Goal: Task Accomplishment & Management: Manage account settings

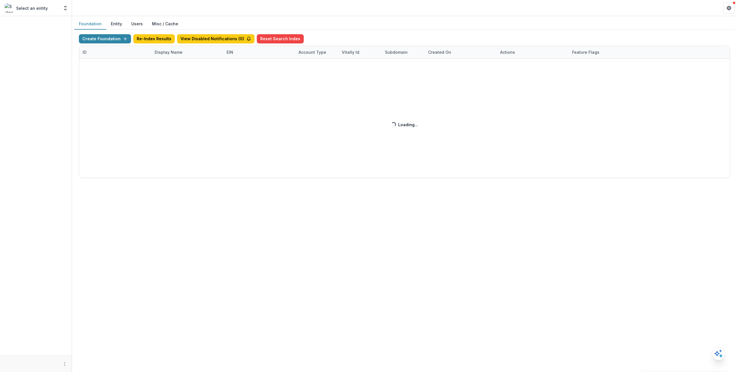
click at [160, 45] on div "Create Foundation Re-Index Results View Disabled Notifications ( 0 ) Reset Sear…" at bounding box center [404, 106] width 651 height 144
click at [162, 52] on div "Create Foundation Re-Index Results View Disabled Notifications ( 0 ) Reset Sear…" at bounding box center [404, 106] width 651 height 144
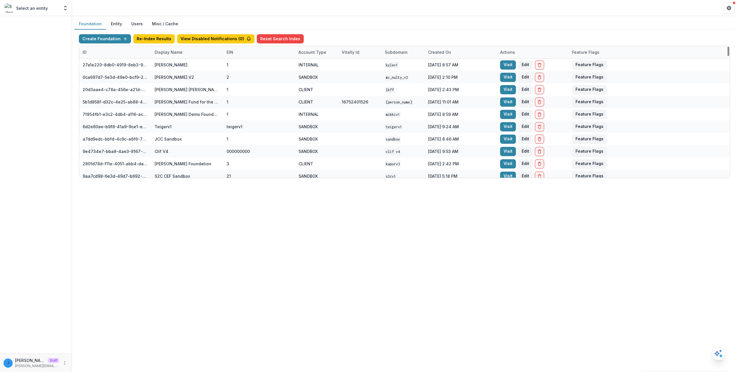
click at [162, 52] on div "Display Name" at bounding box center [168, 52] width 35 height 6
click at [167, 51] on div "Display Name" at bounding box center [168, 52] width 35 height 6
click at [181, 65] on input at bounding box center [186, 65] width 69 height 9
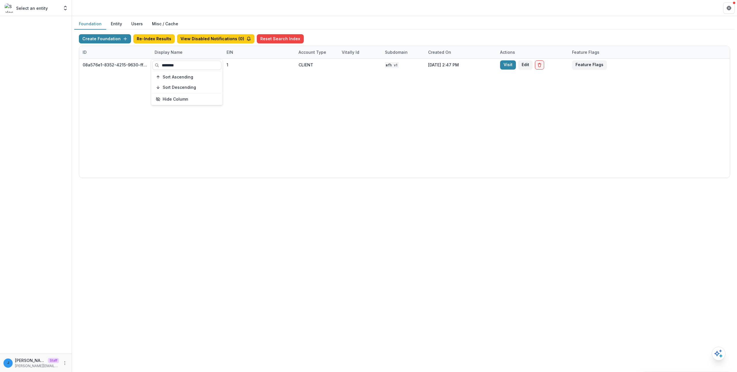
type input "********"
drag, startPoint x: 248, startPoint y: 307, endPoint x: 363, endPoint y: 184, distance: 167.8
click at [250, 305] on div "Foundation Entity Users Misc / Cache Create Foundation Re-Index Results View Di…" at bounding box center [404, 194] width 665 height 356
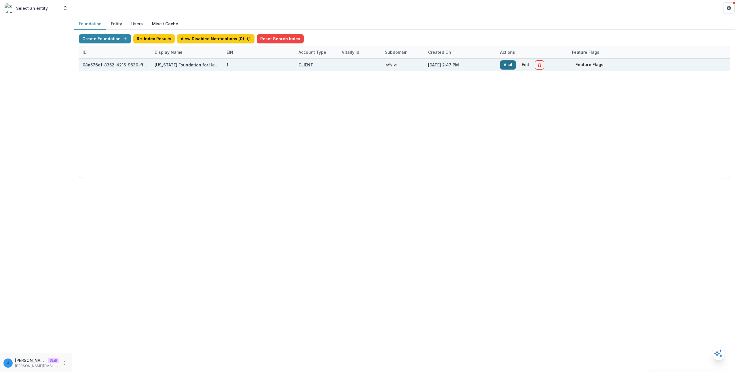
click at [508, 64] on link "Visit" at bounding box center [508, 64] width 16 height 9
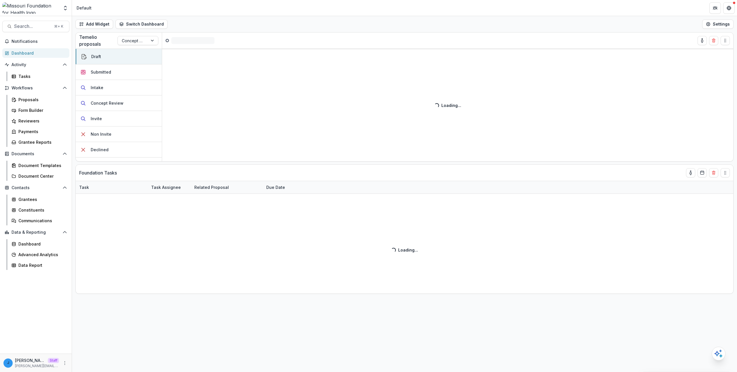
drag, startPoint x: 63, startPoint y: 362, endPoint x: 68, endPoint y: 355, distance: 8.5
click at [63, 362] on icon "More" at bounding box center [64, 363] width 5 height 5
click at [92, 354] on link "User Settings" at bounding box center [103, 351] width 62 height 9
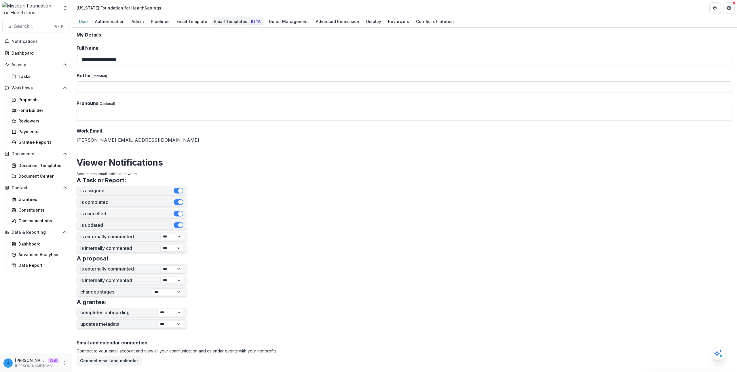
click at [250, 21] on span "Beta" at bounding box center [256, 22] width 12 height 6
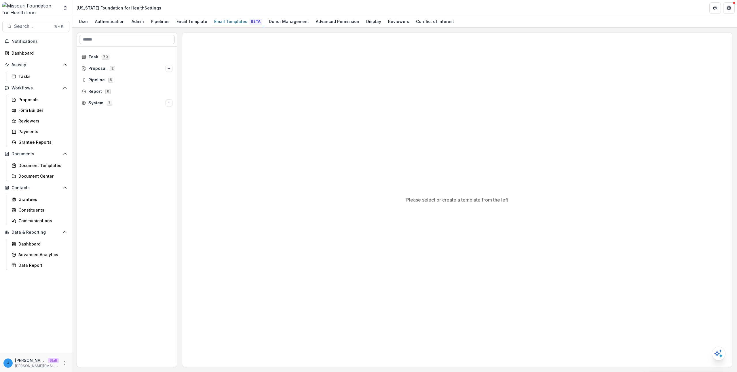
click at [131, 37] on input at bounding box center [127, 39] width 96 height 9
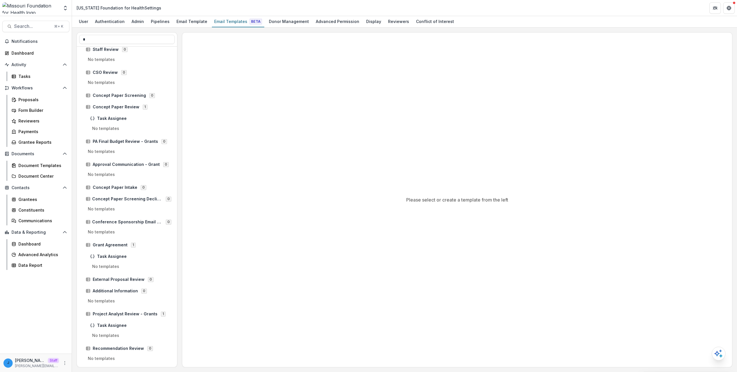
scroll to position [708, 0]
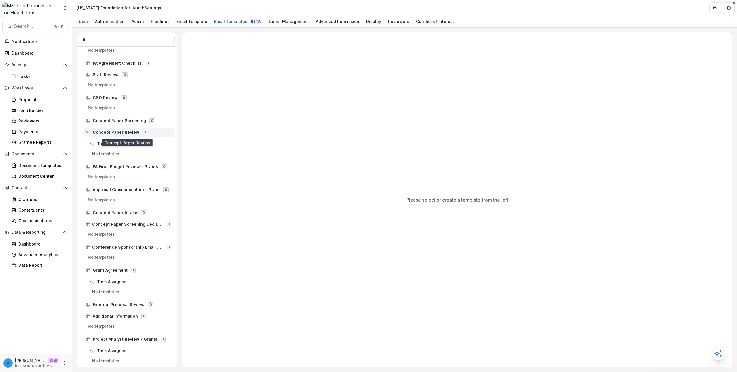
click at [113, 129] on div "Concept Paper Review 1" at bounding box center [128, 132] width 91 height 9
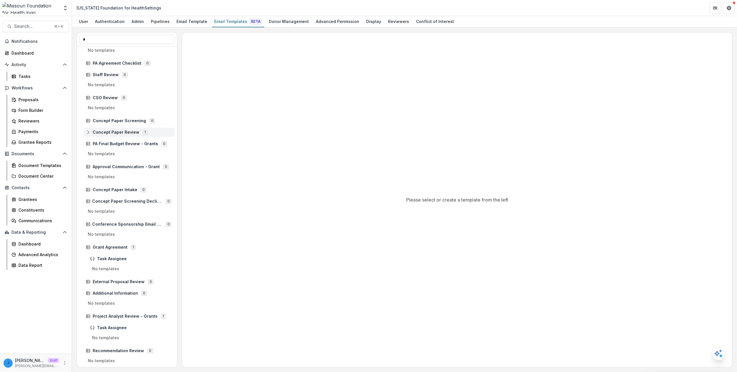
click at [114, 130] on span "Concept Paper Review" at bounding box center [116, 132] width 47 height 5
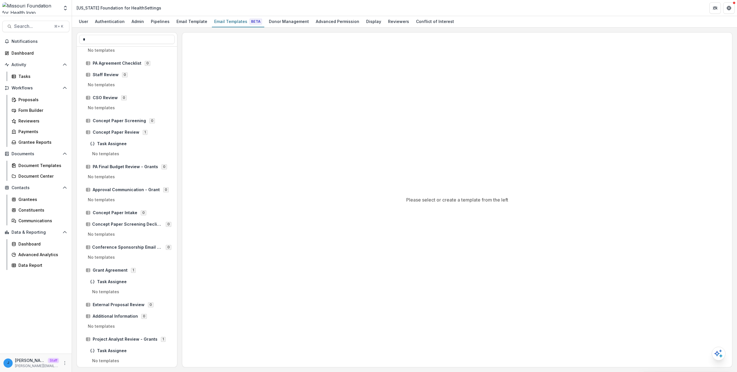
click at [113, 153] on p "No templates" at bounding box center [127, 155] width 96 height 9
click at [117, 153] on p "No templates" at bounding box center [127, 155] width 96 height 9
click at [120, 133] on span "Concept Paper Review" at bounding box center [116, 132] width 47 height 5
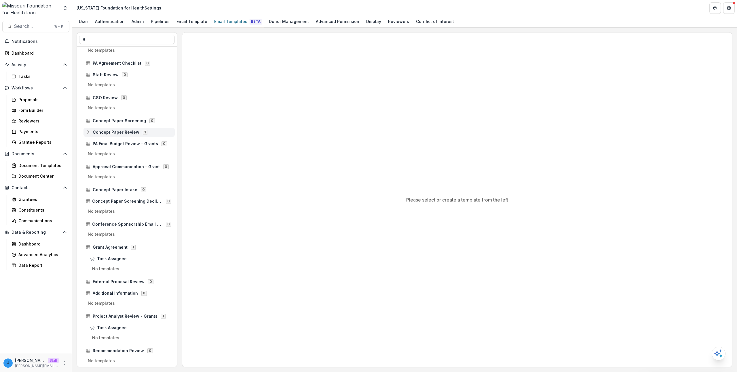
click at [120, 132] on span "Concept Paper Review" at bounding box center [116, 132] width 47 height 5
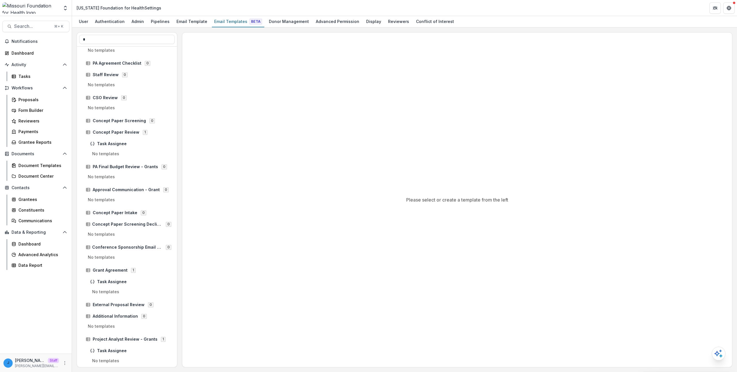
click at [113, 154] on p "No templates" at bounding box center [127, 155] width 96 height 9
click at [111, 135] on span "Concept Paper Review" at bounding box center [116, 132] width 47 height 5
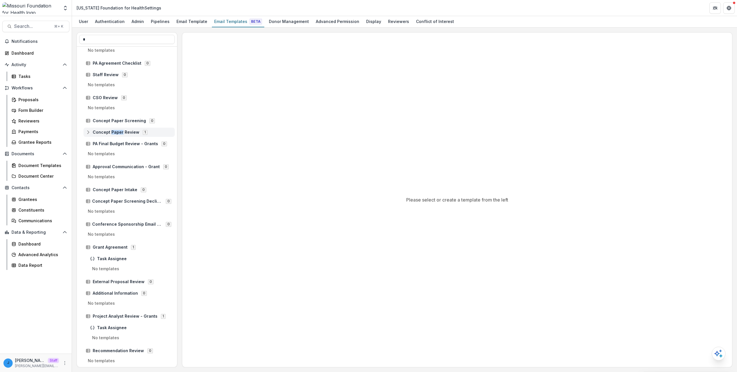
click at [111, 135] on span "Concept Paper Review" at bounding box center [116, 132] width 47 height 5
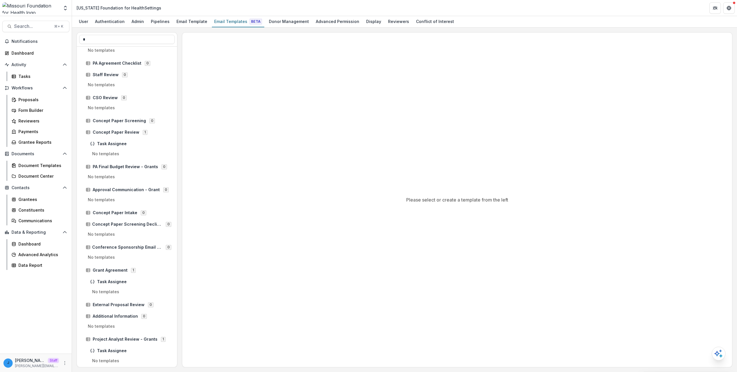
click at [108, 156] on p "No templates" at bounding box center [127, 155] width 96 height 9
click at [111, 151] on p "No templates" at bounding box center [127, 155] width 96 height 9
click at [102, 107] on p "No templates" at bounding box center [127, 109] width 96 height 9
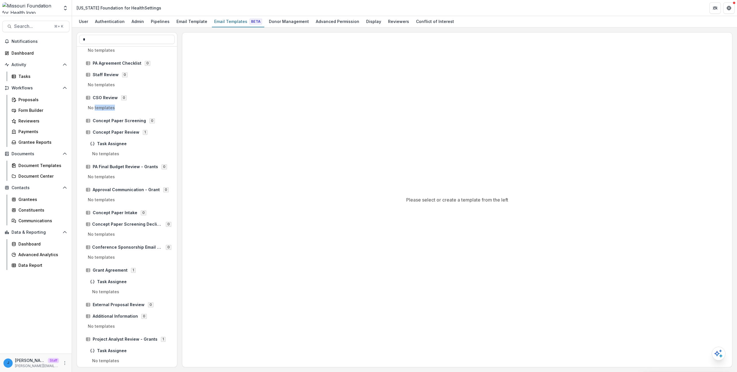
click at [102, 107] on p "No templates" at bounding box center [127, 109] width 96 height 9
click at [104, 85] on p "No templates" at bounding box center [127, 86] width 96 height 9
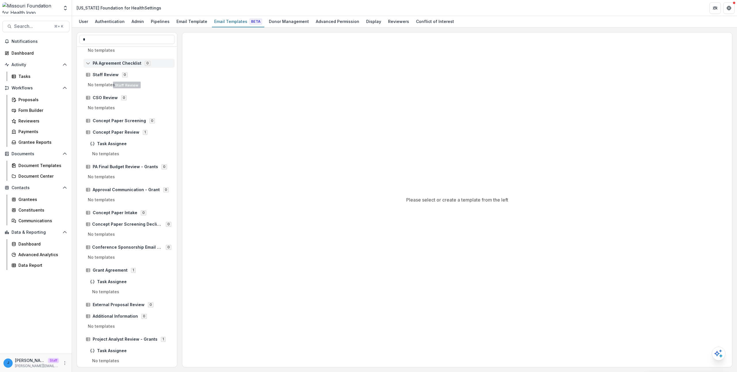
click at [105, 65] on span "PA Agreement Checklist" at bounding box center [117, 63] width 49 height 5
click at [105, 62] on span "PA Agreement Checklist" at bounding box center [117, 63] width 49 height 5
click at [102, 72] on div "Staff Review 0" at bounding box center [128, 74] width 91 height 9
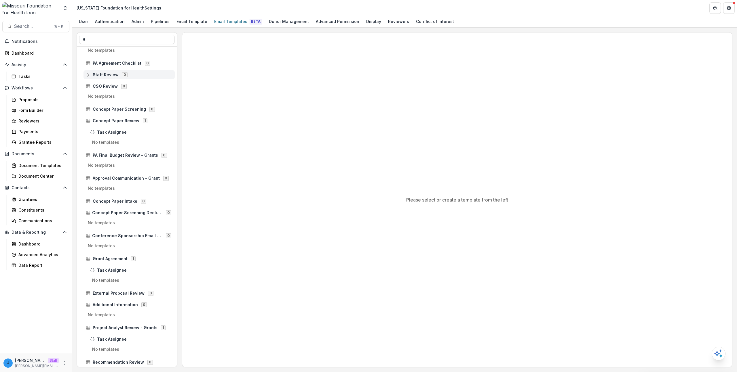
click at [101, 74] on span "Staff Review" at bounding box center [106, 75] width 26 height 5
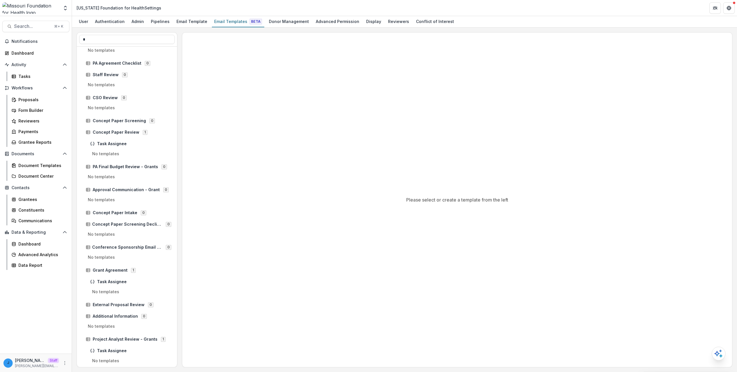
click at [244, 134] on div "Please select or create a template from the left" at bounding box center [457, 200] width 550 height 335
click at [114, 42] on input "*" at bounding box center [127, 39] width 96 height 9
click at [94, 154] on p "No templates" at bounding box center [127, 155] width 96 height 9
click at [88, 154] on p "No templates" at bounding box center [127, 155] width 96 height 9
drag, startPoint x: 87, startPoint y: 154, endPoint x: 120, endPoint y: 155, distance: 32.9
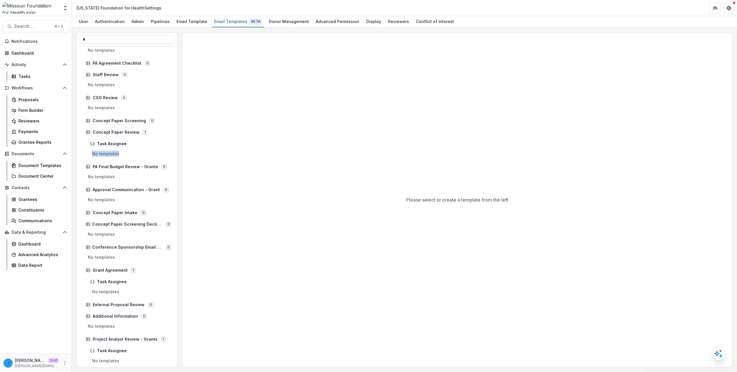
click at [120, 155] on p "No templates" at bounding box center [127, 155] width 96 height 9
click at [112, 144] on span "Task Assignee" at bounding box center [134, 144] width 75 height 5
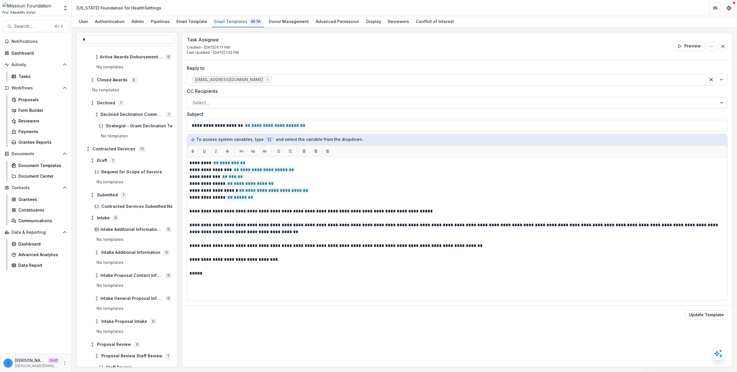
scroll to position [3014, 0]
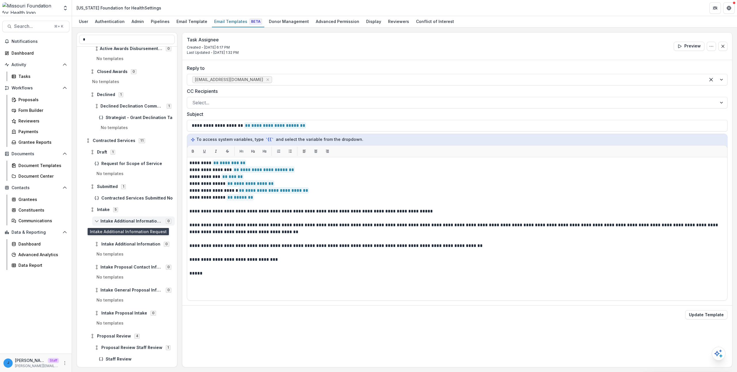
click at [125, 223] on span "Intake Additional Information Request" at bounding box center [131, 221] width 62 height 5
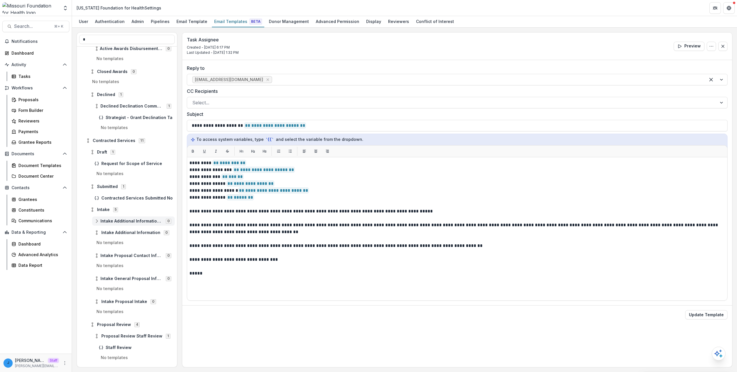
click at [116, 225] on div "Intake Additional Information Request 0" at bounding box center [133, 221] width 83 height 9
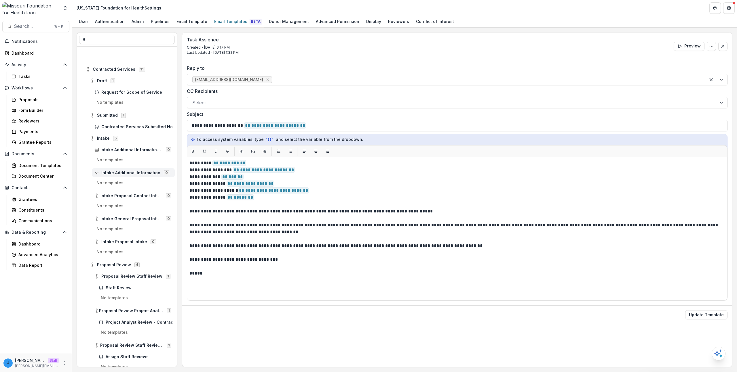
scroll to position [3138, 0]
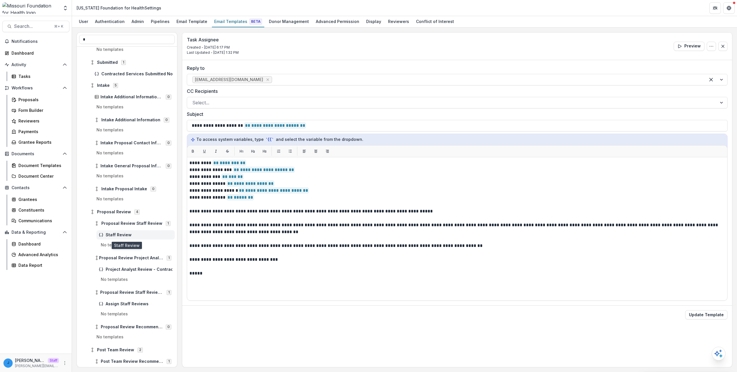
click at [119, 236] on span "Staff Review" at bounding box center [139, 235] width 67 height 5
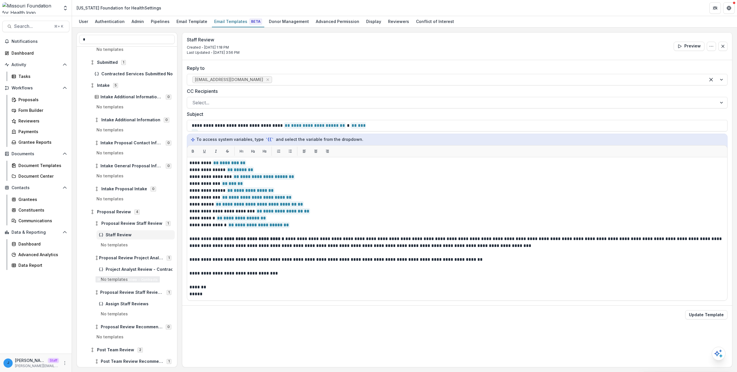
click at [119, 239] on div "Staff Review" at bounding box center [135, 235] width 78 height 9
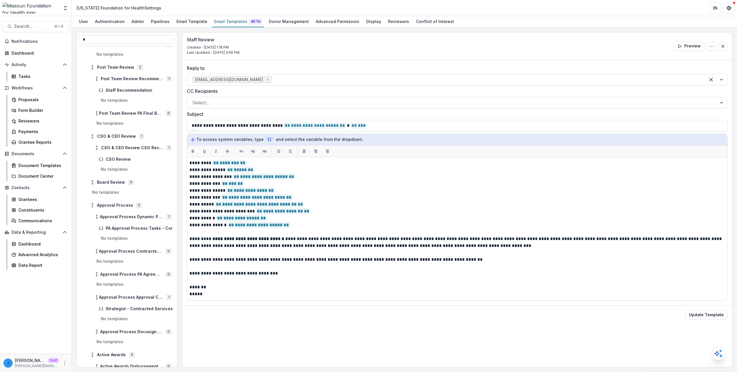
scroll to position [3423, 0]
click at [121, 223] on div "PA Approval Process Tasks - Contracted Services" at bounding box center [135, 226] width 78 height 9
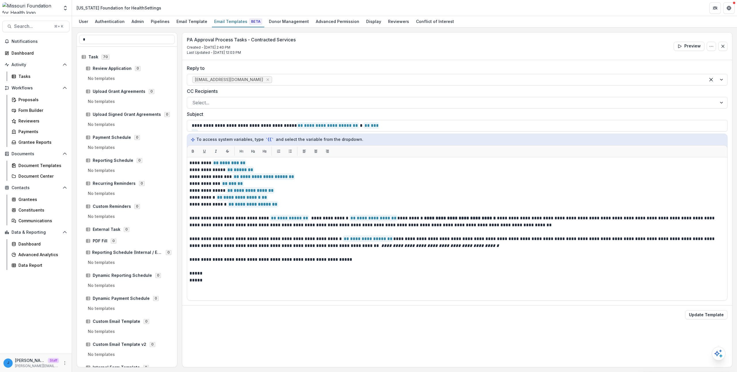
click at [98, 30] on div "* Payment Disbursement Notification 0 Payment Disbursement Notification 0 Payme…" at bounding box center [404, 200] width 665 height 345
click at [94, 41] on input "*" at bounding box center [127, 39] width 96 height 9
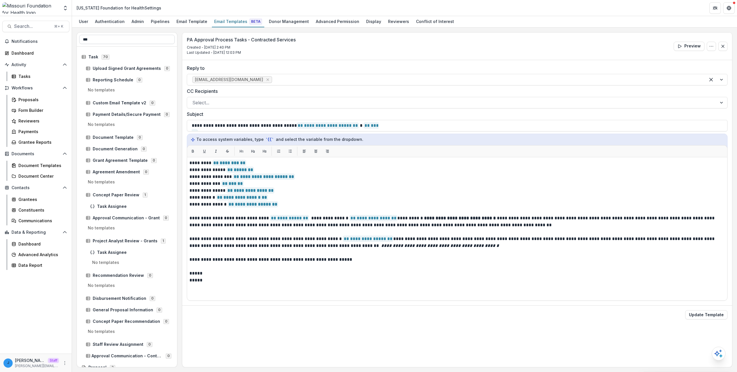
type input "****"
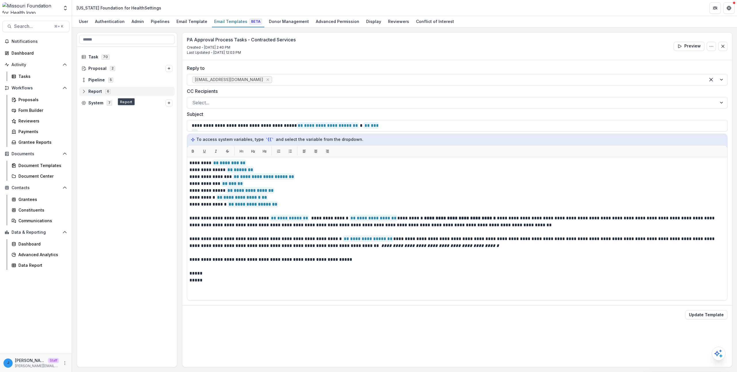
click at [106, 94] on div "Report 6" at bounding box center [127, 91] width 96 height 9
click at [121, 89] on span "Report 6" at bounding box center [126, 91] width 91 height 5
click at [114, 39] on input at bounding box center [127, 39] width 96 height 9
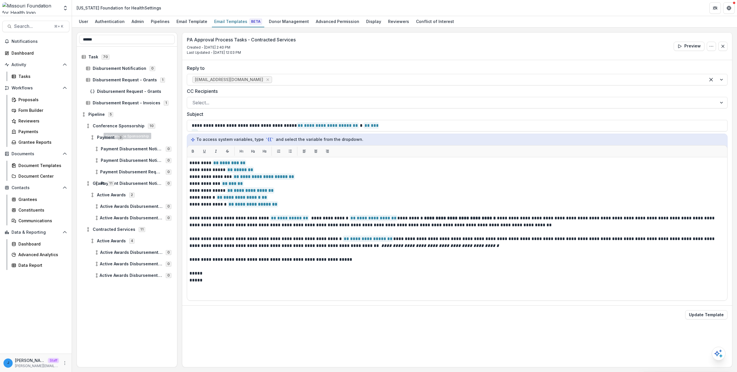
type input "******"
click at [105, 132] on div "Payment 3" at bounding box center [127, 138] width 100 height 12
click at [111, 147] on span "Payment Disbursement Notification" at bounding box center [132, 149] width 62 height 5
click at [121, 159] on span "Payment Disbursement Notification" at bounding box center [132, 160] width 62 height 5
click at [134, 309] on div "Payment Disbursement Notification 0 Payment Disbursement Notification 0 Payment…" at bounding box center [127, 207] width 100 height 321
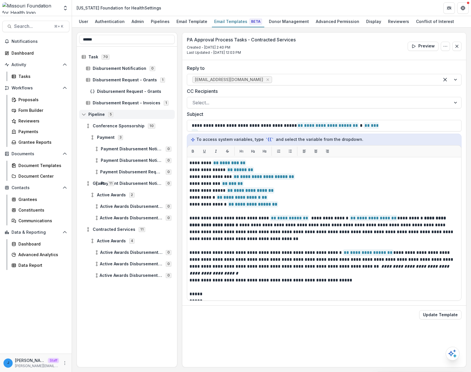
click at [84, 117] on icon at bounding box center [83, 114] width 5 height 5
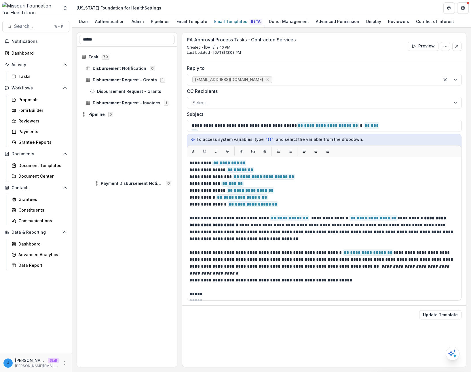
click at [107, 205] on div "Payment Disbursement Notification 0 Payment Disbursement Notification 0 Payment…" at bounding box center [127, 207] width 100 height 321
